Goal: Obtain resource: Obtain resource

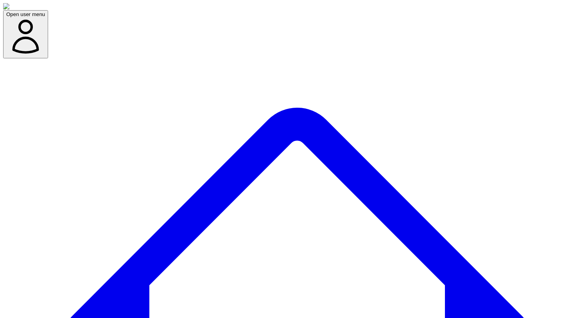
scroll to position [0, 0]
drag, startPoint x: 463, startPoint y: 152, endPoint x: 406, endPoint y: 115, distance: 68.1
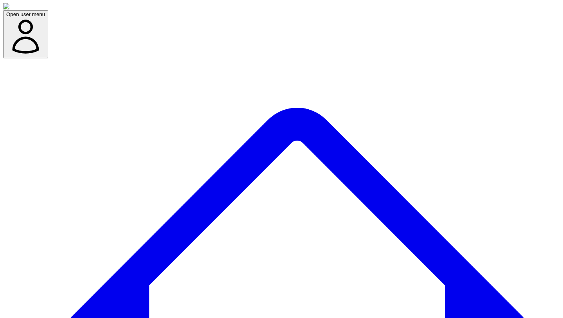
copy div "[DATE][DOMAIN_NAME] Key Differentiators: Offers a no-code workflow builder and …"
